Goal: Transaction & Acquisition: Purchase product/service

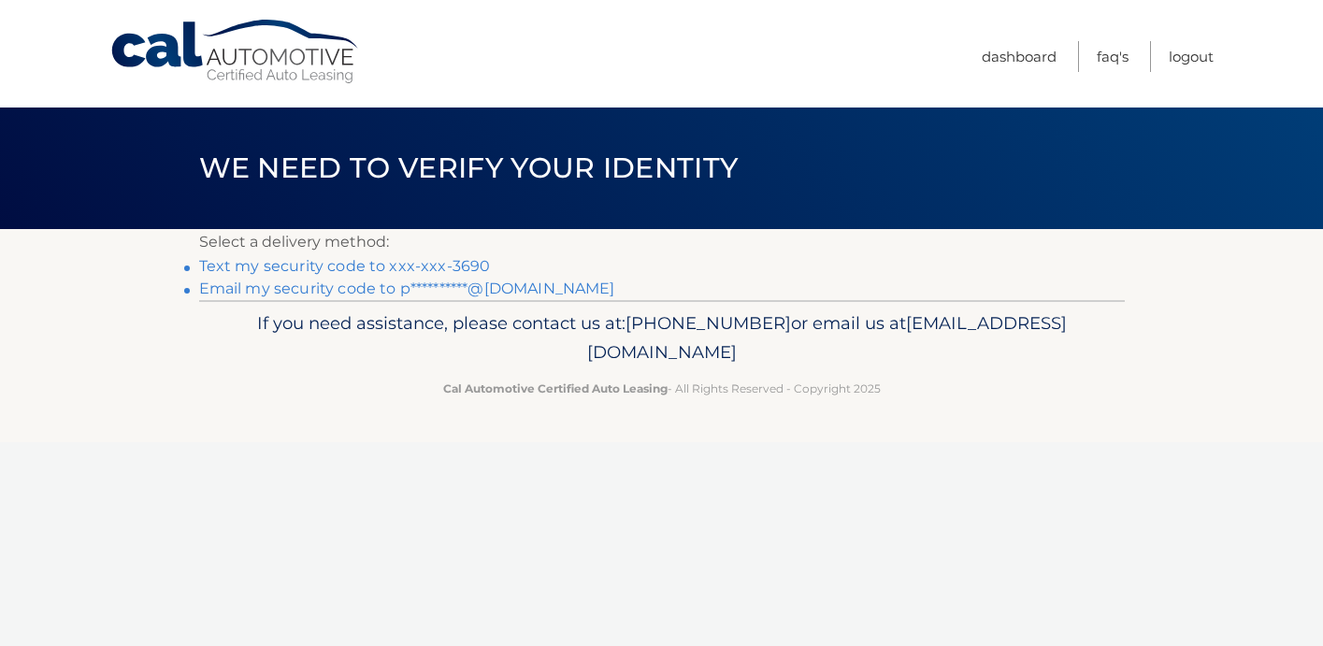
click at [502, 290] on link "**********" at bounding box center [407, 289] width 416 height 18
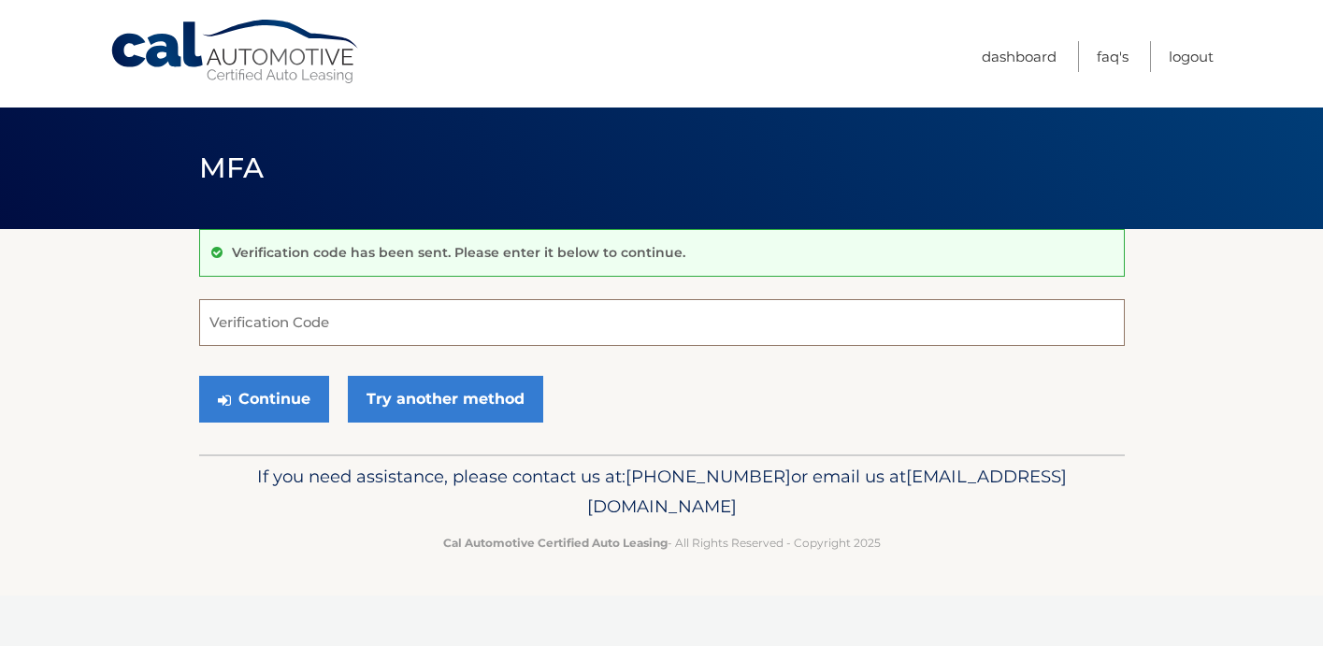
click at [451, 309] on input "Verification Code" at bounding box center [662, 322] width 926 height 47
type input "598261"
click at [327, 404] on button "Continue" at bounding box center [264, 399] width 130 height 47
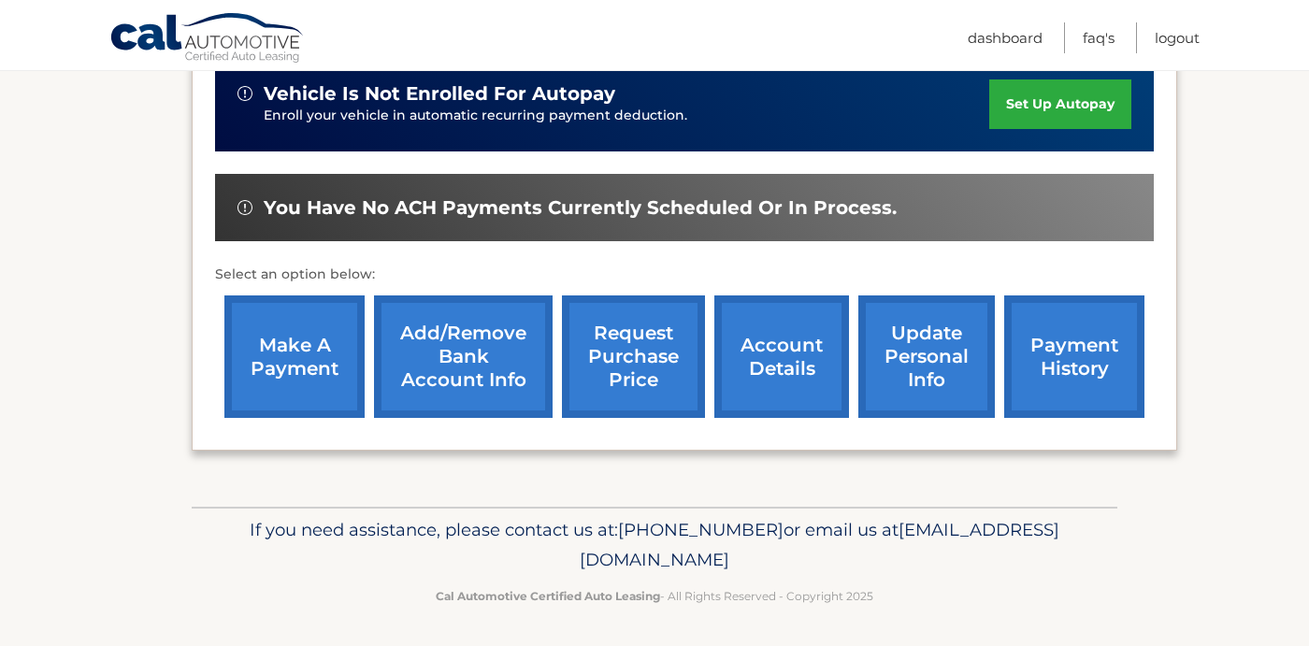
scroll to position [486, 0]
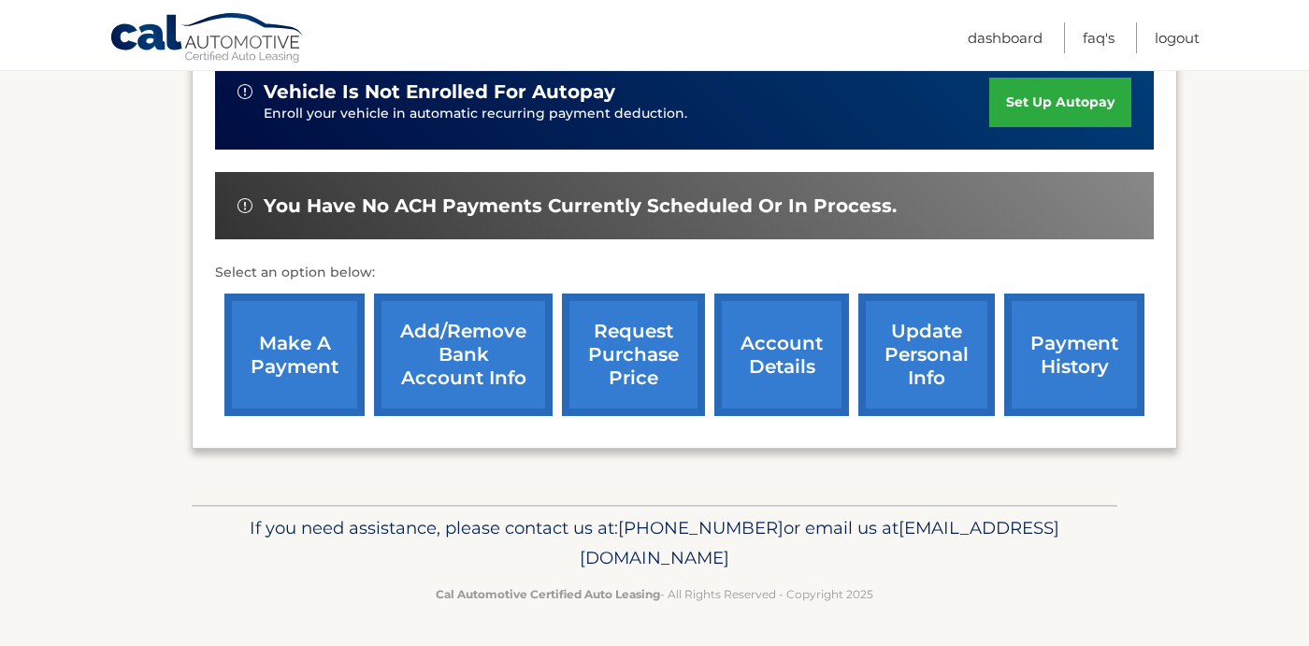
click at [268, 336] on link "make a payment" at bounding box center [294, 355] width 140 height 122
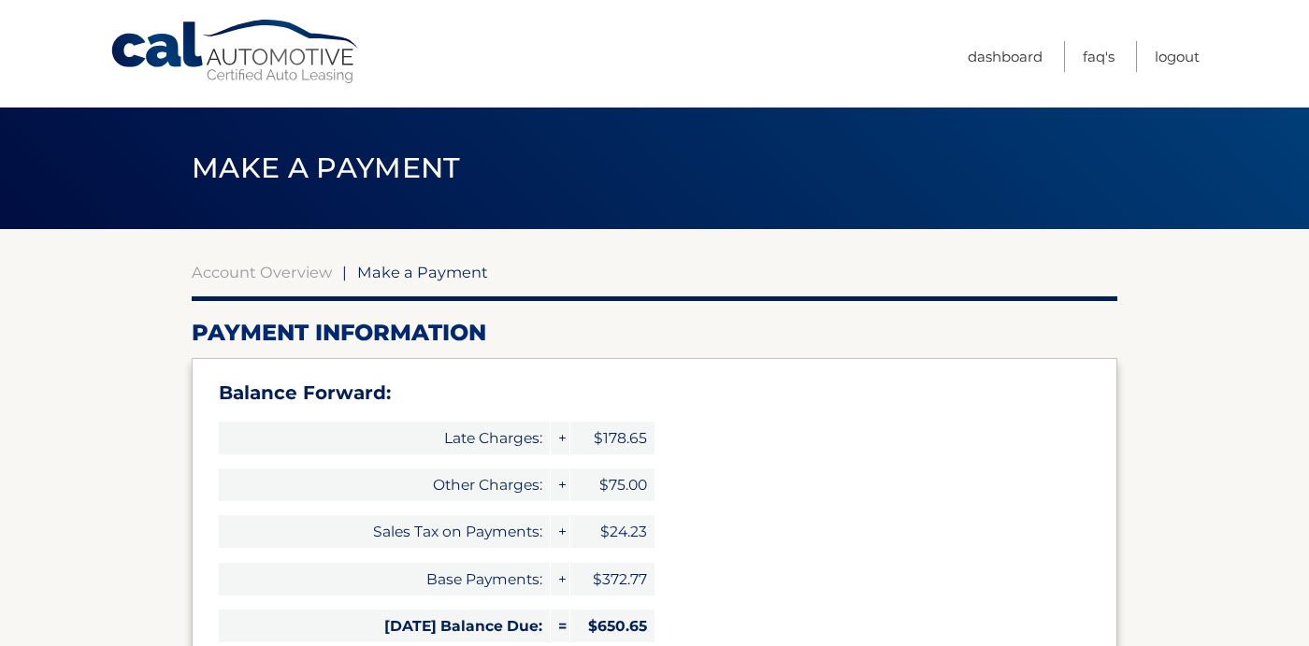
select select "ODA0NzZhYTAtNmFlZi00ODcwLThmYTgtM2FhYWFhZmExNGFm"
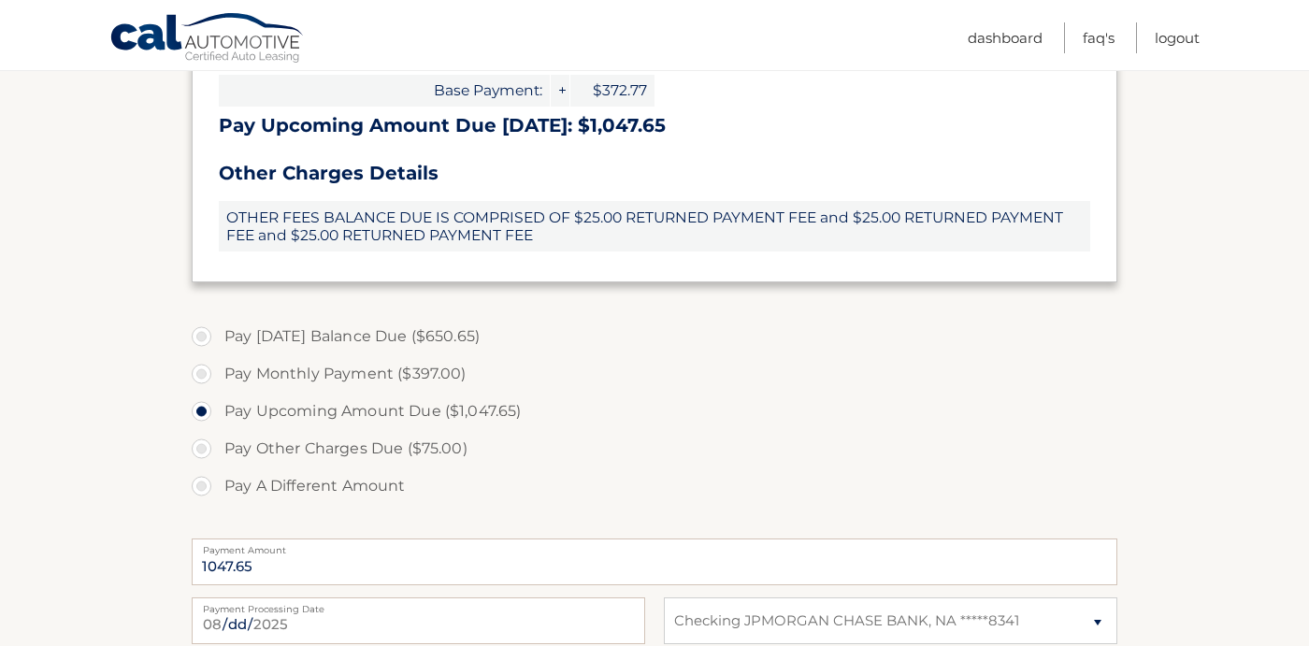
scroll to position [660, 0]
click at [206, 373] on label "Pay Monthly Payment ($397.00)" at bounding box center [655, 375] width 926 height 37
click at [206, 373] on input "Pay Monthly Payment ($397.00)" at bounding box center [208, 372] width 19 height 30
radio input "true"
type input "397.00"
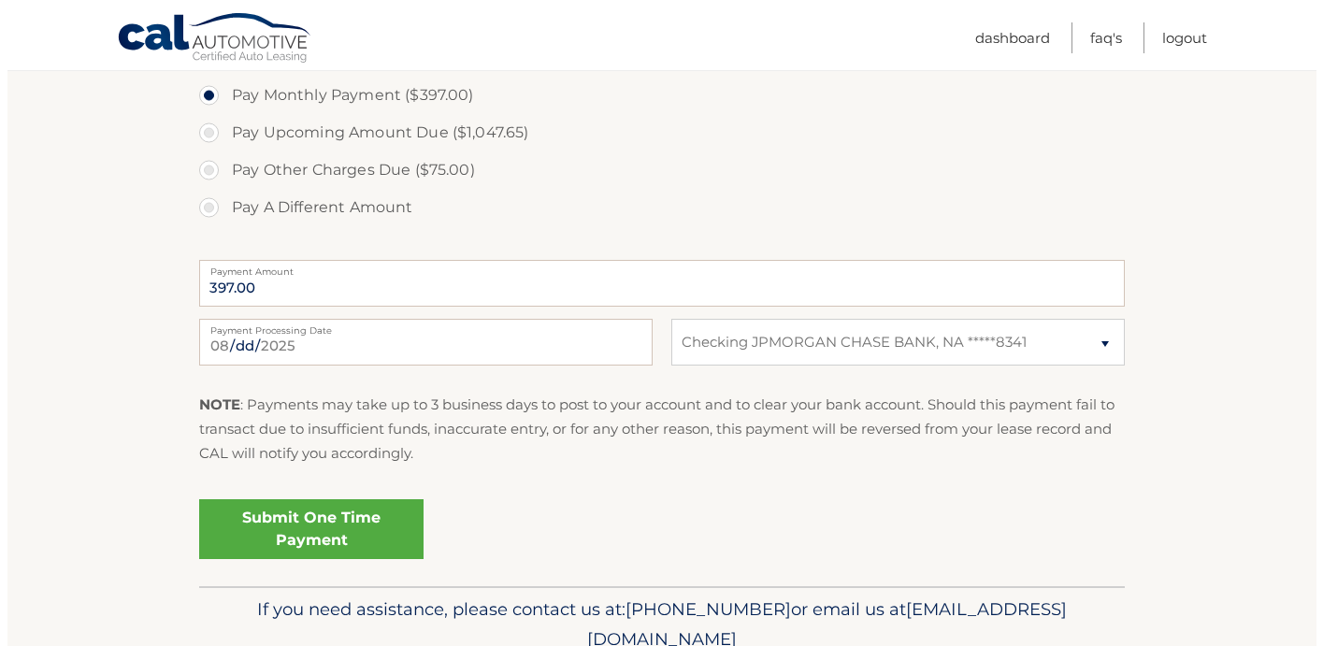
scroll to position [1023, 0]
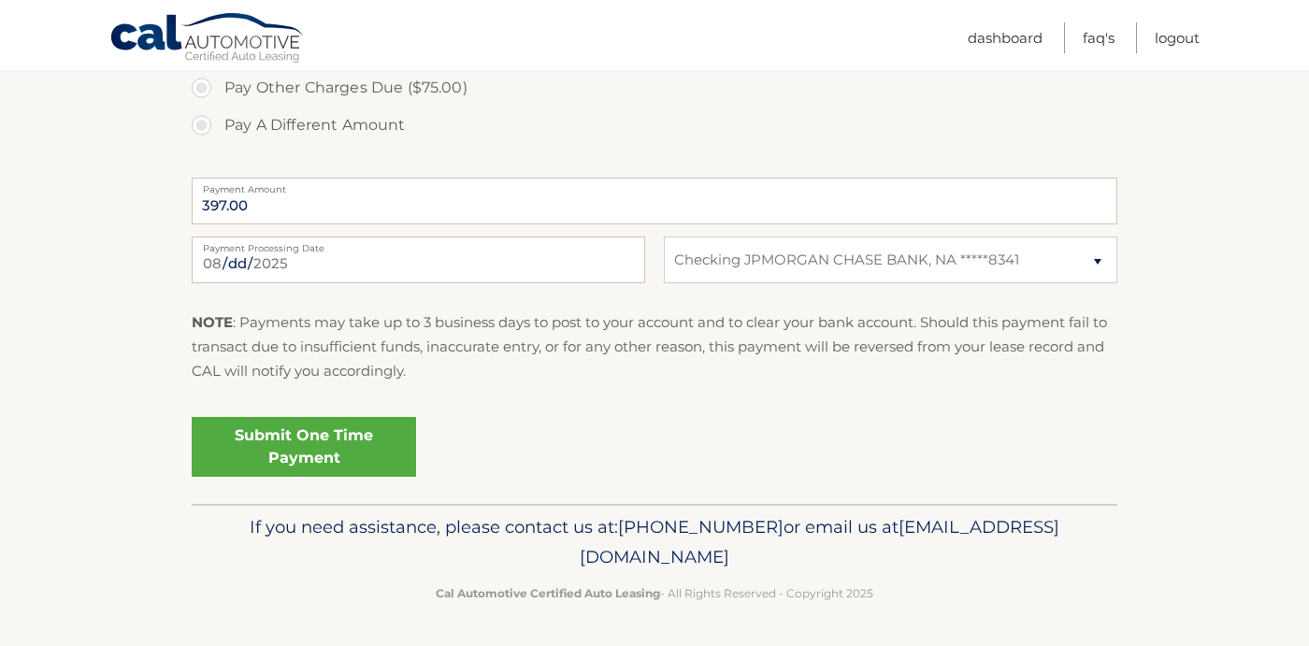
click at [309, 445] on link "Submit One Time Payment" at bounding box center [304, 447] width 224 height 60
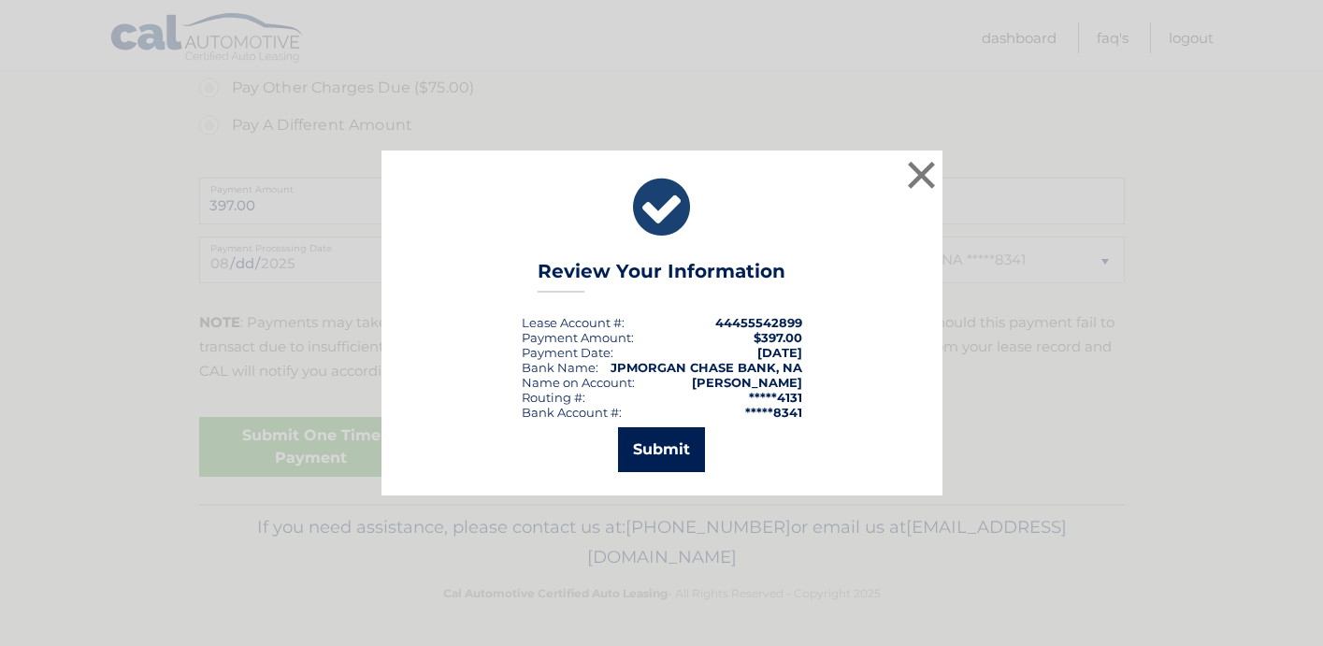
click at [660, 439] on button "Submit" at bounding box center [661, 449] width 87 height 45
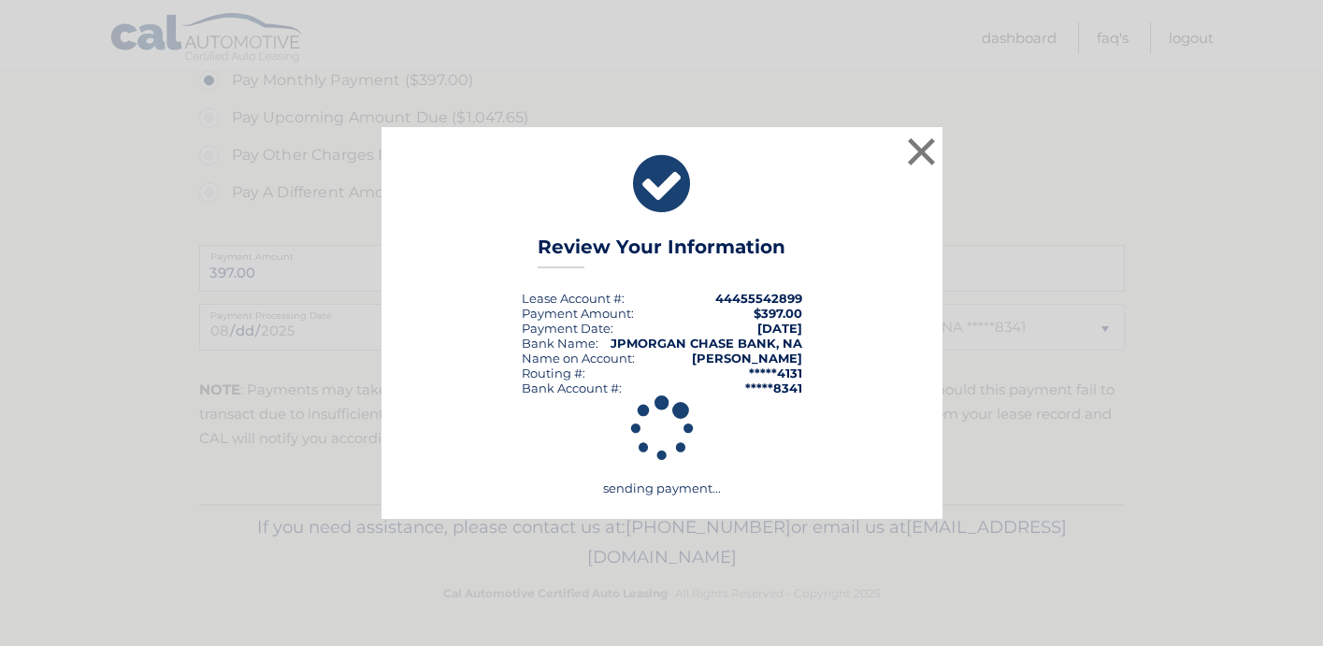
scroll to position [956, 0]
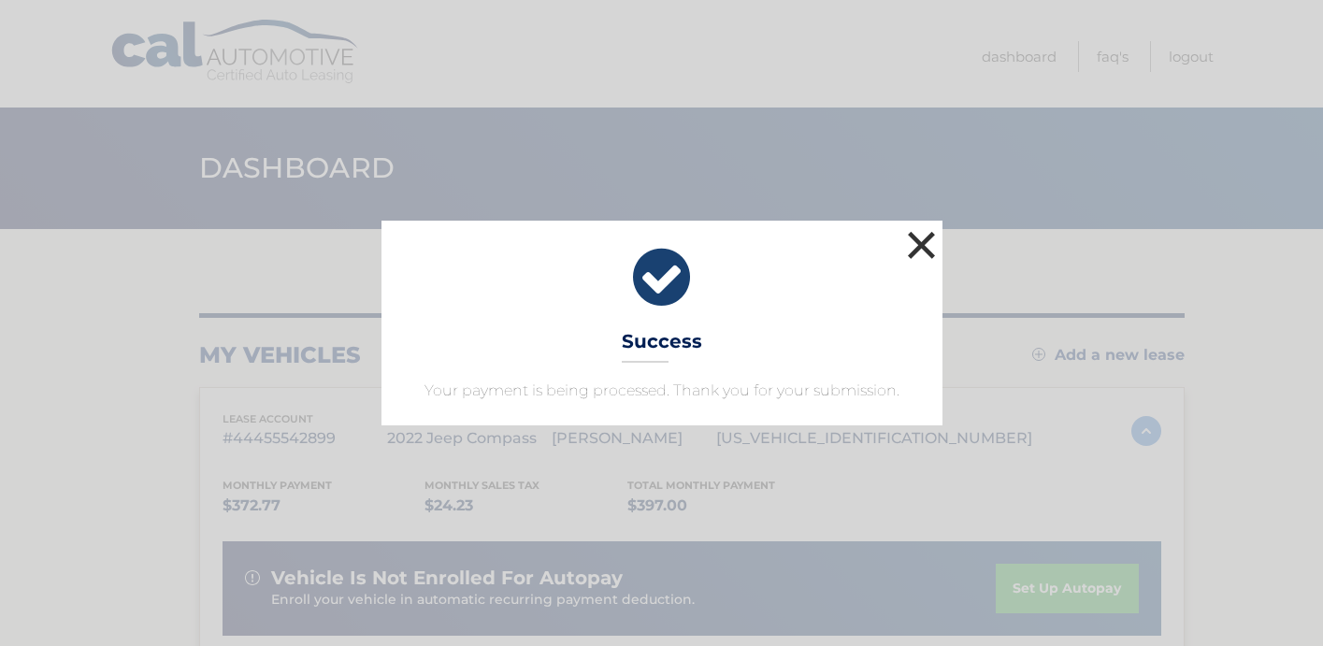
click at [921, 247] on button "×" at bounding box center [921, 244] width 37 height 37
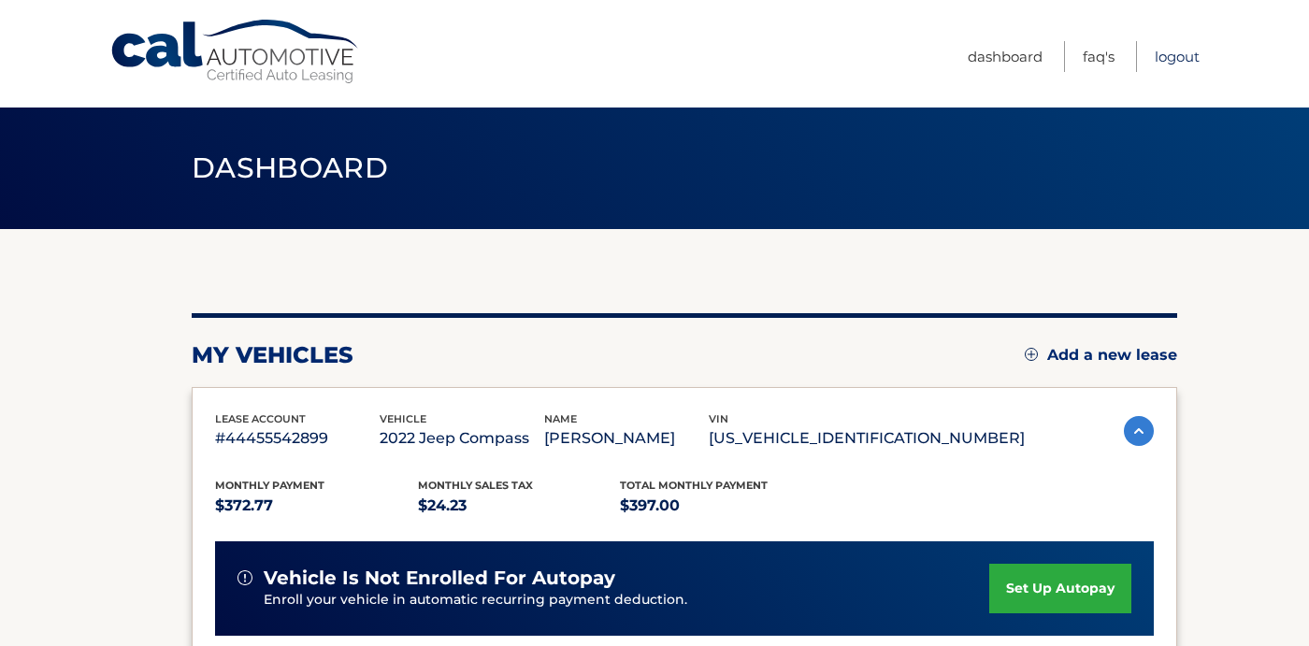
click at [1180, 58] on link "Logout" at bounding box center [1177, 56] width 45 height 31
